Goal: Obtain resource: Obtain resource

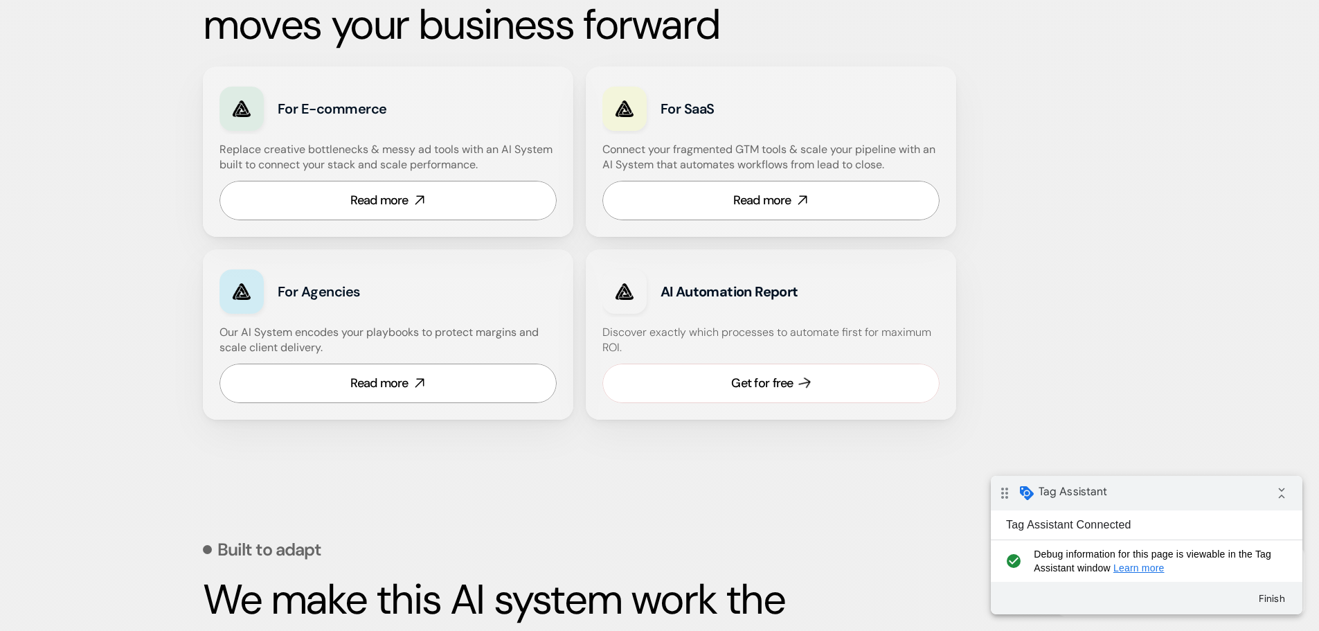
scroll to position [831, 0]
click at [767, 380] on div "Get for free" at bounding box center [762, 382] width 62 height 17
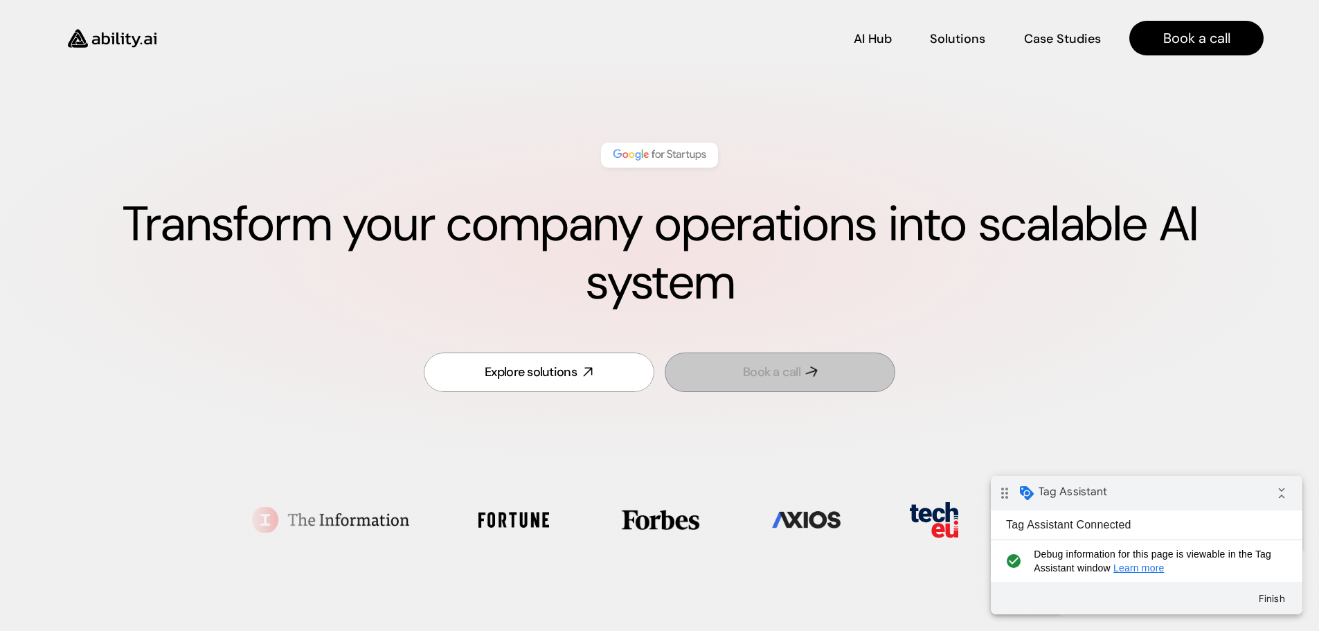
scroll to position [0, 0]
click at [806, 353] on link "Book a call" at bounding box center [780, 372] width 231 height 39
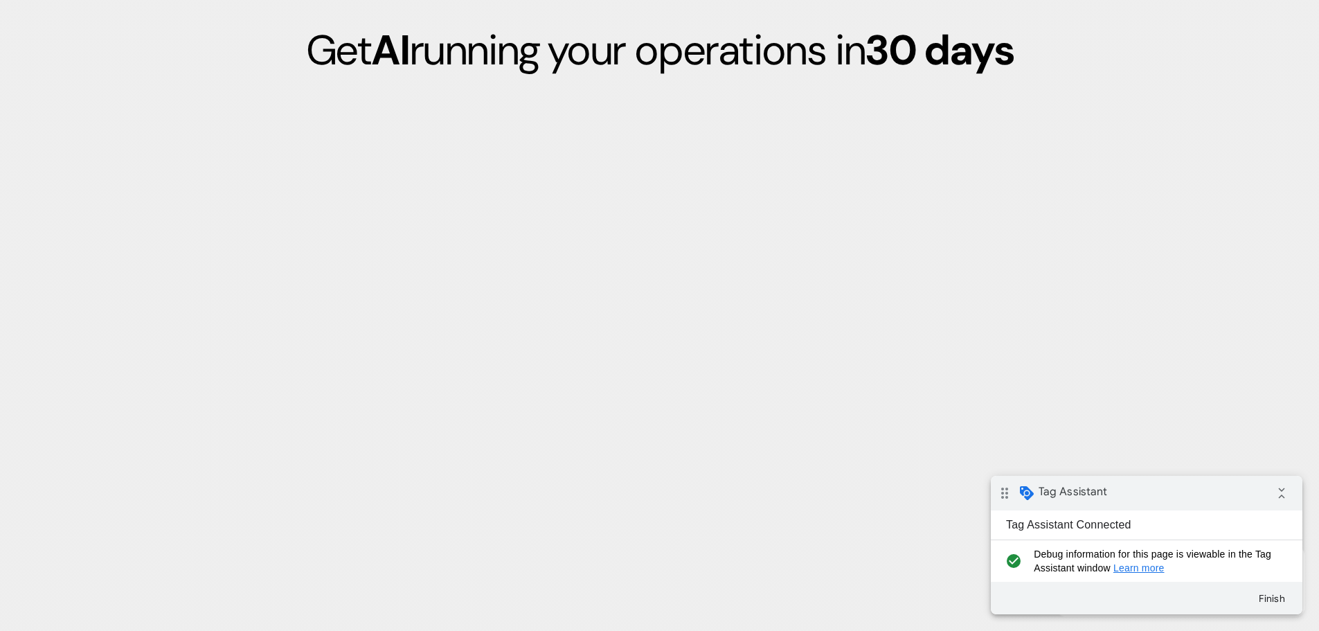
scroll to position [3816, 0]
